Goal: Information Seeking & Learning: Learn about a topic

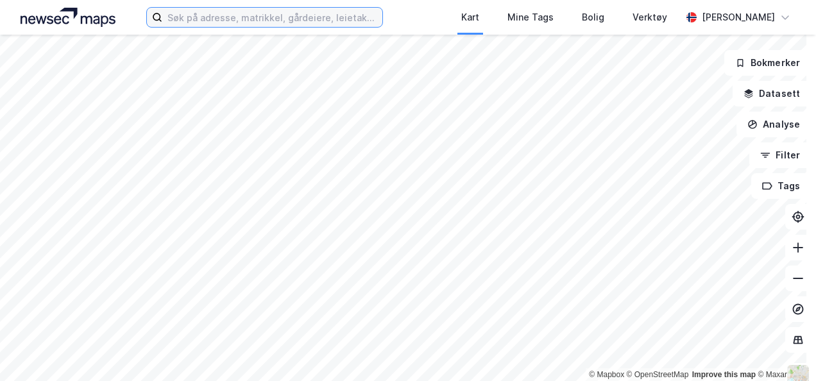
click at [210, 18] on input at bounding box center [271, 17] width 219 height 19
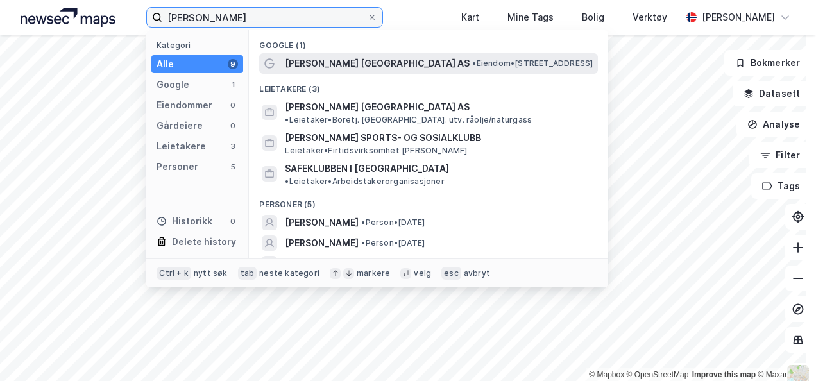
type input "[PERSON_NAME]"
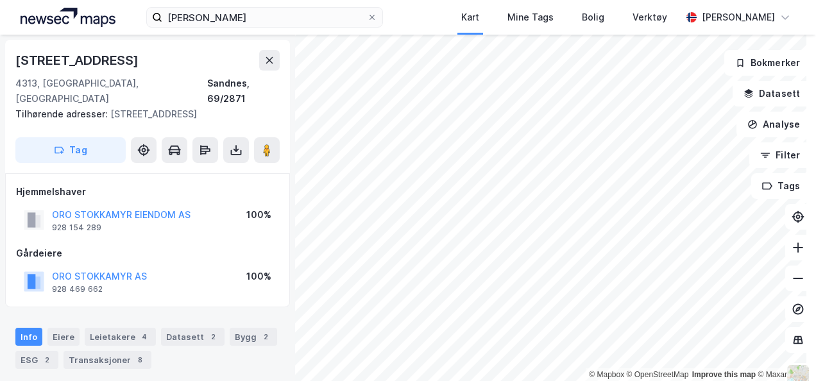
click at [161, 207] on div "ORO STOKKAMYR EIENDOM AS" at bounding box center [121, 214] width 139 height 15
click at [0, 0] on button "ORO STOKKAMYR EIENDOM AS" at bounding box center [0, 0] width 0 height 0
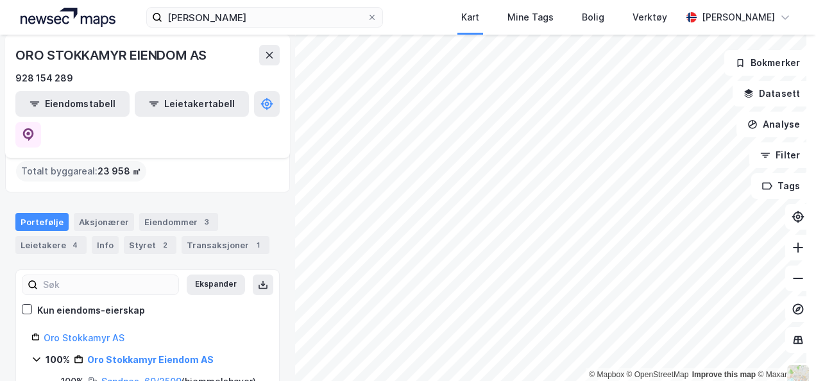
scroll to position [106, 0]
click at [100, 212] on div "Aksjonærer" at bounding box center [104, 221] width 60 height 18
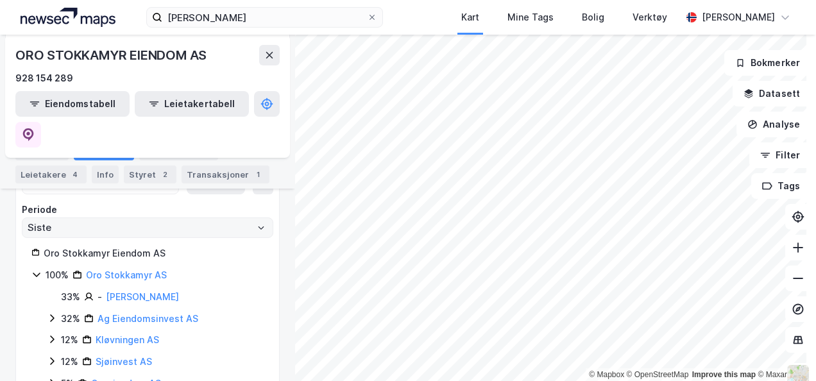
scroll to position [194, 0]
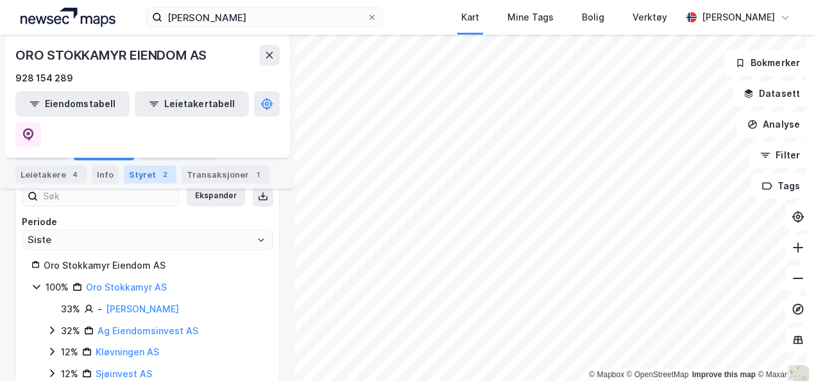
click at [151, 181] on div "Styret 2" at bounding box center [150, 174] width 53 height 18
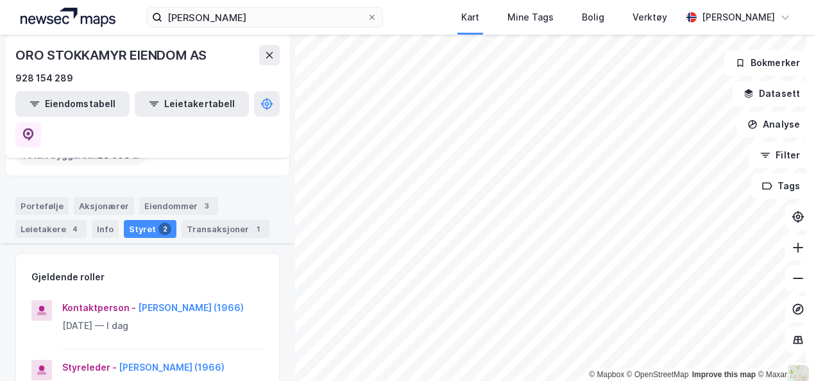
scroll to position [257, 0]
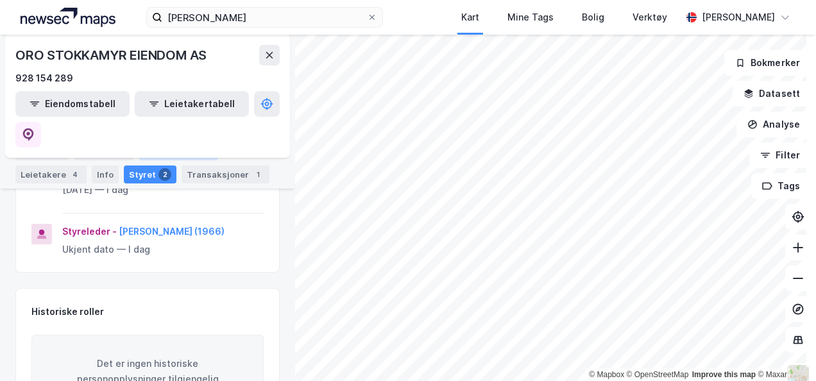
click at [185, 158] on div "Eiendommer 3" at bounding box center [178, 151] width 79 height 18
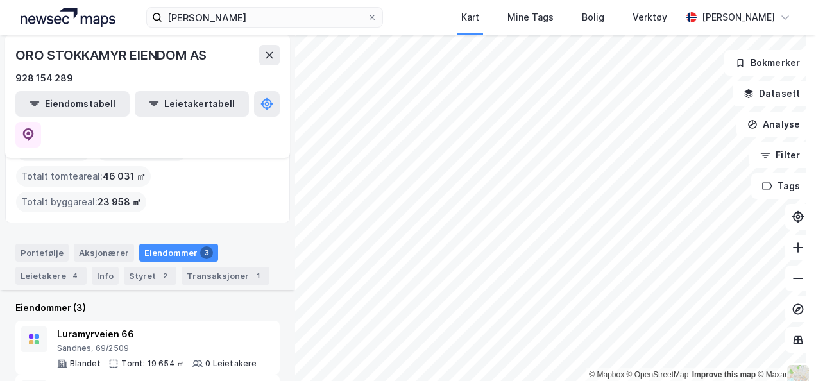
scroll to position [132, 0]
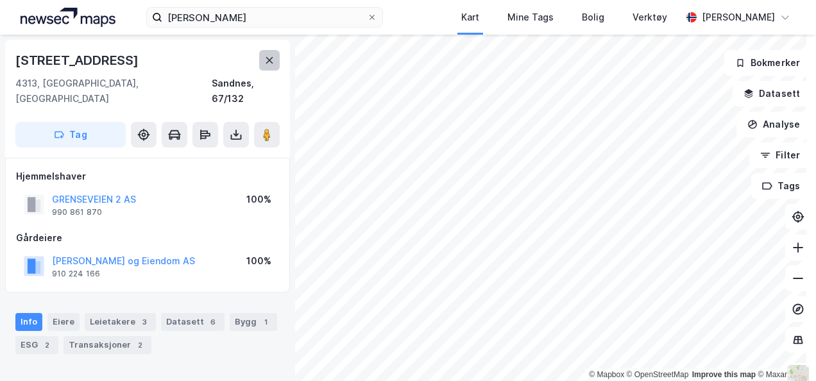
click at [265, 51] on button at bounding box center [269, 60] width 21 height 21
